Goal: Task Accomplishment & Management: Manage account settings

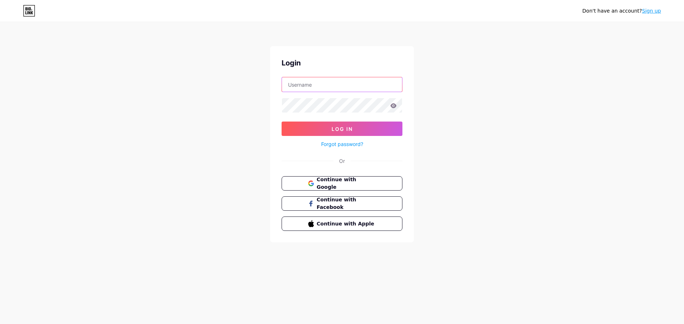
click at [328, 86] on input "text" at bounding box center [342, 84] width 120 height 14
click at [340, 186] on span "Continue with Google" at bounding box center [346, 183] width 60 height 15
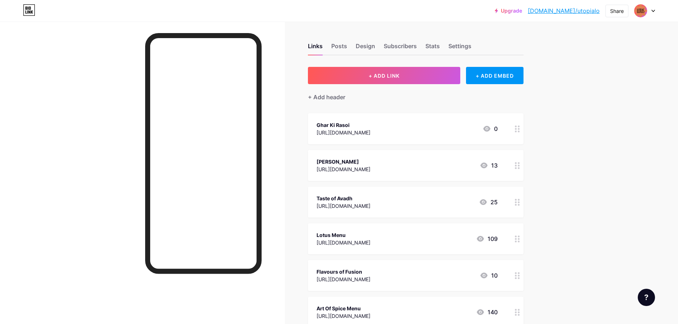
click at [518, 130] on icon at bounding box center [517, 128] width 5 height 7
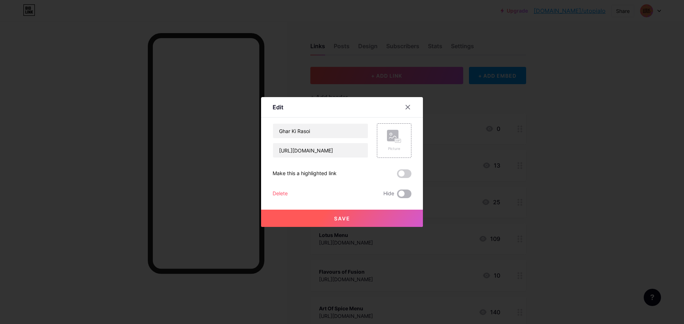
click at [406, 194] on span at bounding box center [404, 193] width 14 height 9
click at [397, 196] on input "checkbox" at bounding box center [397, 196] width 0 height 0
click at [366, 215] on button "Save" at bounding box center [342, 218] width 162 height 17
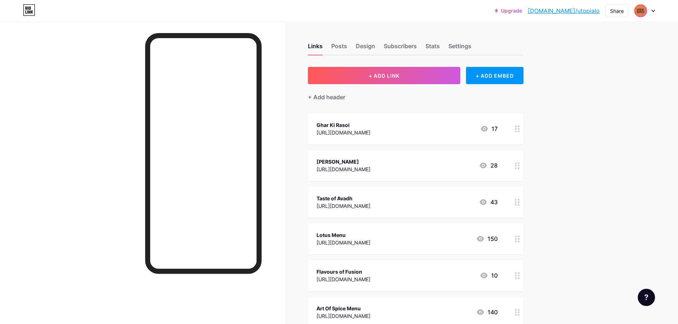
drag, startPoint x: 522, startPoint y: 165, endPoint x: 517, endPoint y: 166, distance: 4.5
click at [517, 166] on icon at bounding box center [517, 165] width 5 height 7
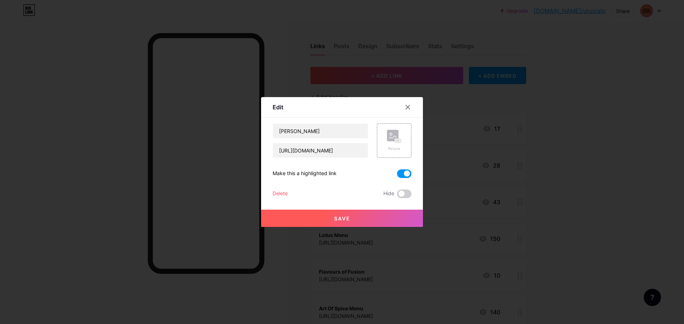
click at [517, 166] on div at bounding box center [342, 162] width 684 height 324
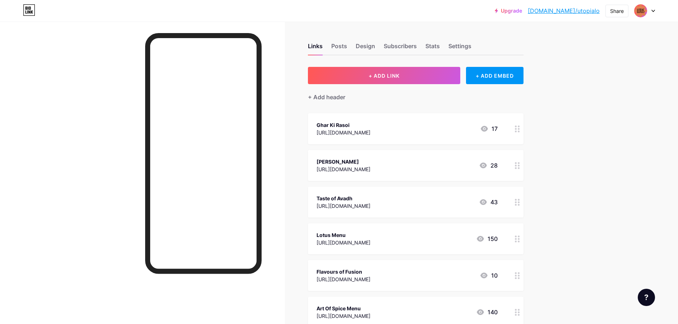
click at [518, 169] on div at bounding box center [518, 165] width 12 height 31
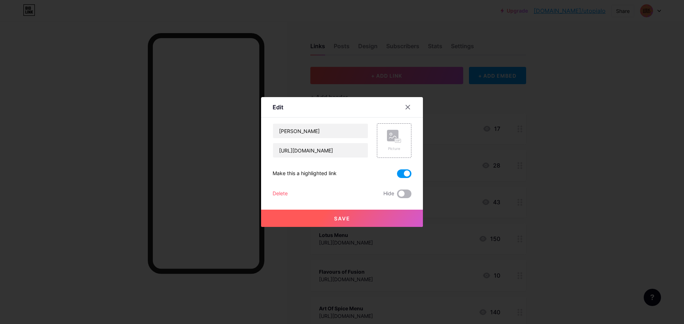
click at [405, 194] on span at bounding box center [404, 193] width 14 height 9
click at [397, 196] on input "checkbox" at bounding box center [397, 196] width 0 height 0
click at [347, 218] on span "Save" at bounding box center [342, 218] width 16 height 6
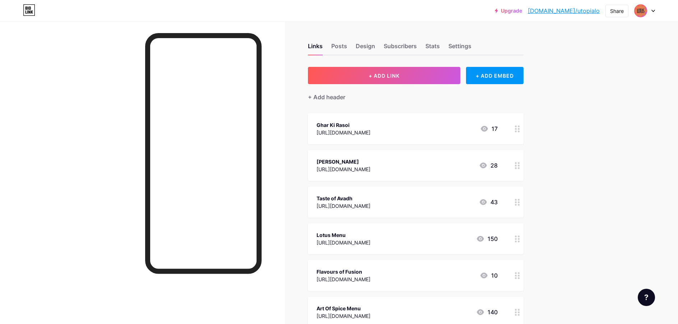
click at [519, 205] on icon at bounding box center [517, 202] width 5 height 7
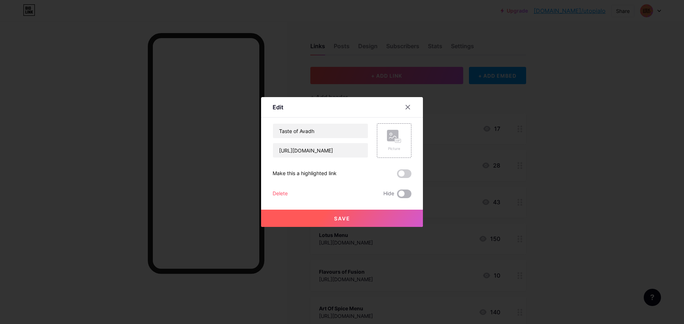
click at [403, 194] on span at bounding box center [404, 193] width 14 height 9
click at [397, 196] on input "checkbox" at bounding box center [397, 196] width 0 height 0
click at [387, 215] on button "Save" at bounding box center [342, 218] width 162 height 17
